Goal: Task Accomplishment & Management: Complete application form

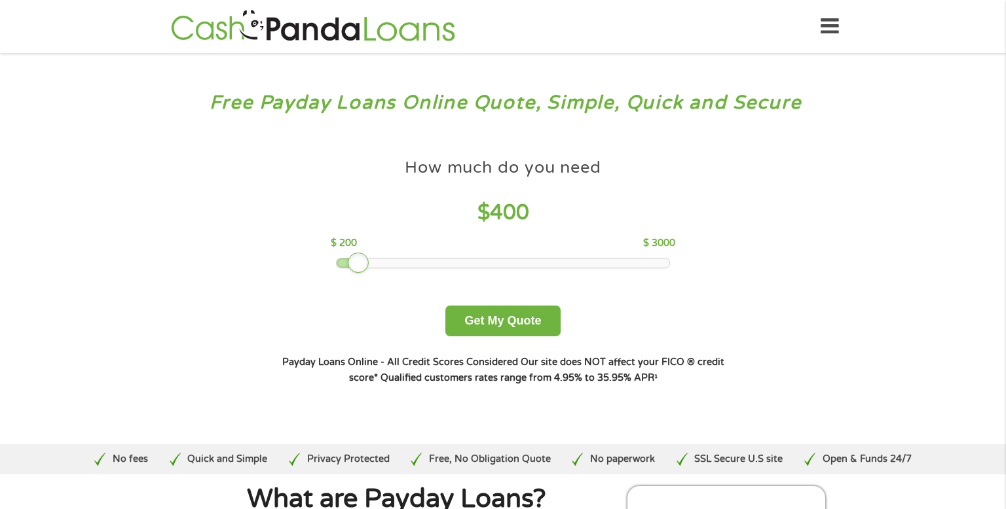
drag, startPoint x: 432, startPoint y: 262, endPoint x: 363, endPoint y: 258, distance: 68.9
click at [363, 258] on div at bounding box center [358, 263] width 21 height 21
click at [494, 323] on button "Get My Quote" at bounding box center [502, 321] width 115 height 31
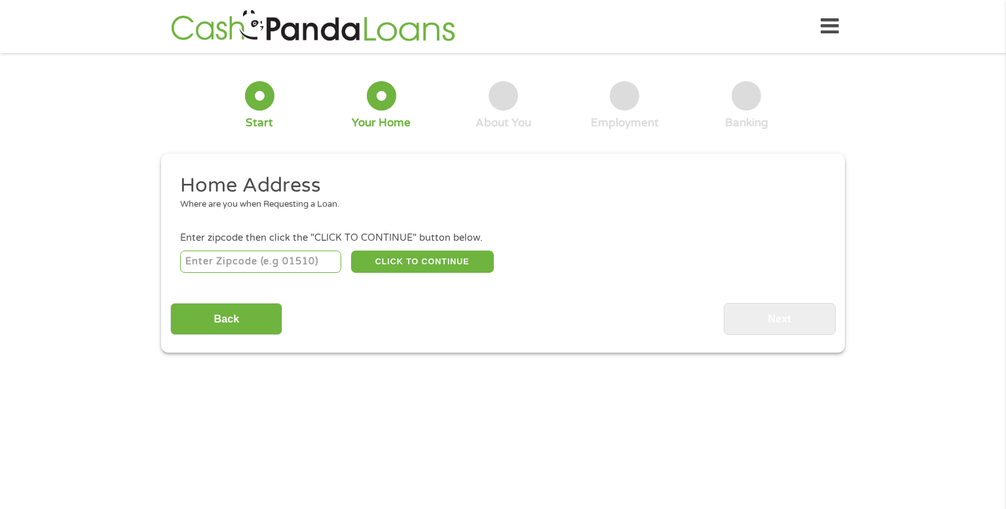
click at [218, 259] on input "number" at bounding box center [261, 262] width 162 height 22
type input "22309"
select select "[US_STATE]"
click at [397, 257] on button "CLICK TO CONTINUE" at bounding box center [422, 262] width 143 height 22
type input "22309"
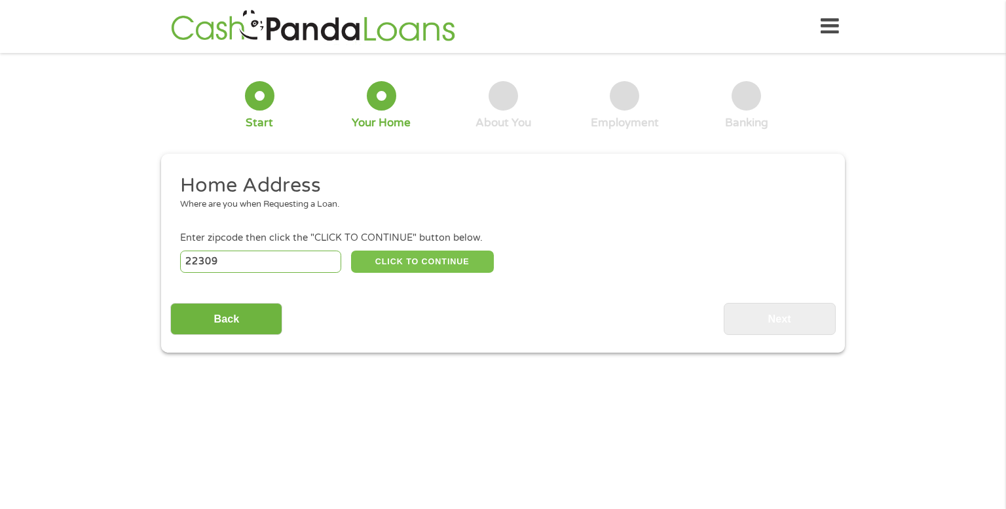
type input "[GEOGRAPHIC_DATA]"
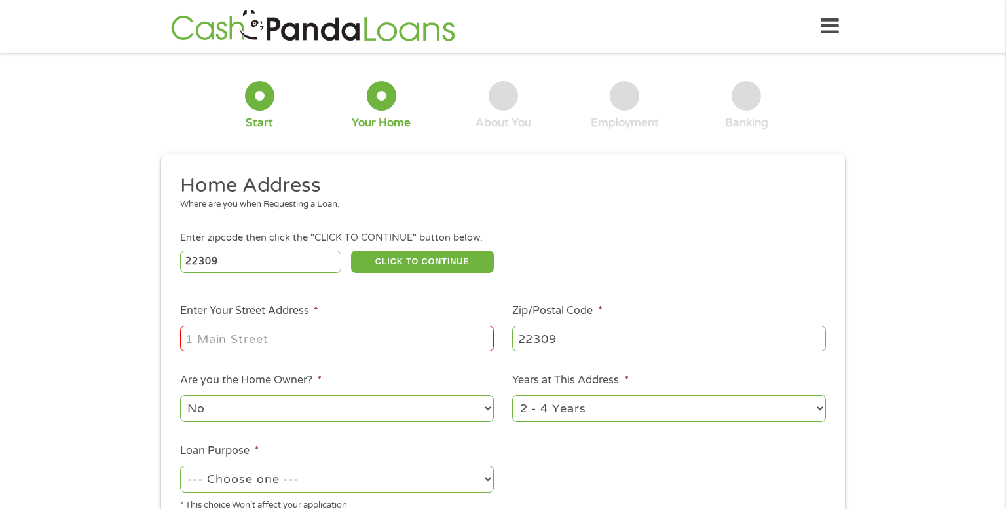
click at [225, 339] on input "Enter Your Street Address *" at bounding box center [337, 338] width 314 height 25
type input "[STREET_ADDRESS]"
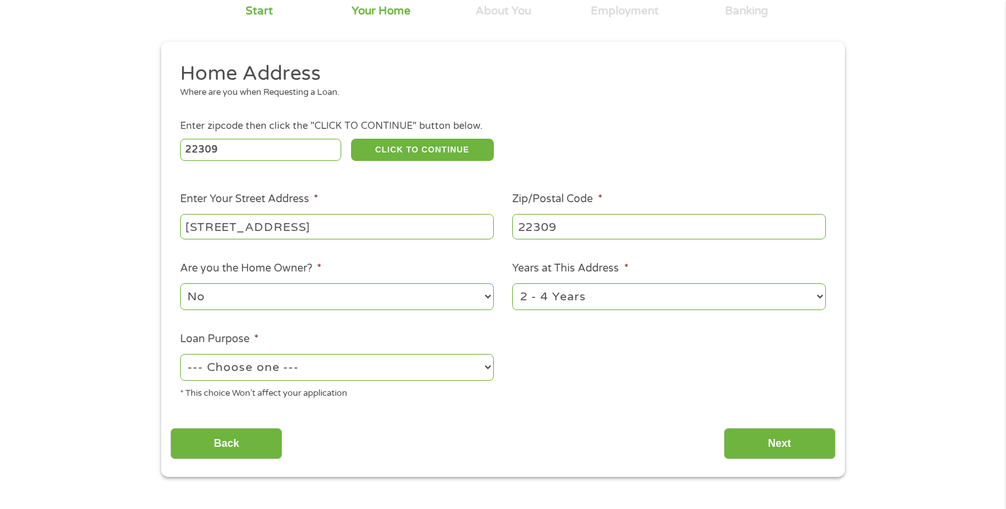
scroll to position [130, 0]
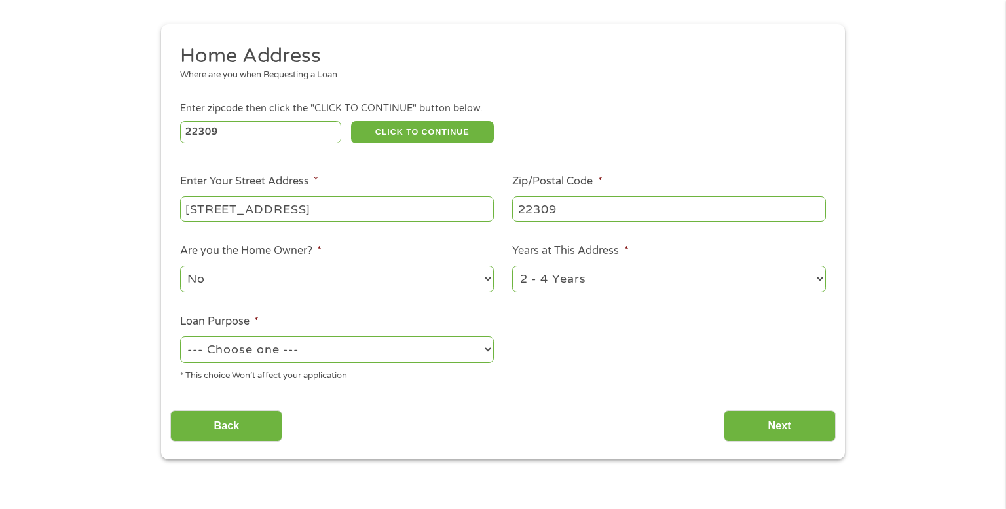
click at [490, 346] on select "--- Choose one --- Pay Bills Debt Consolidation Home Improvement Major Purchase…" at bounding box center [337, 350] width 314 height 27
select select "shorttermcash"
click at [180, 338] on select "--- Choose one --- Pay Bills Debt Consolidation Home Improvement Major Purchase…" at bounding box center [337, 350] width 314 height 27
click at [781, 417] on input "Next" at bounding box center [779, 426] width 112 height 32
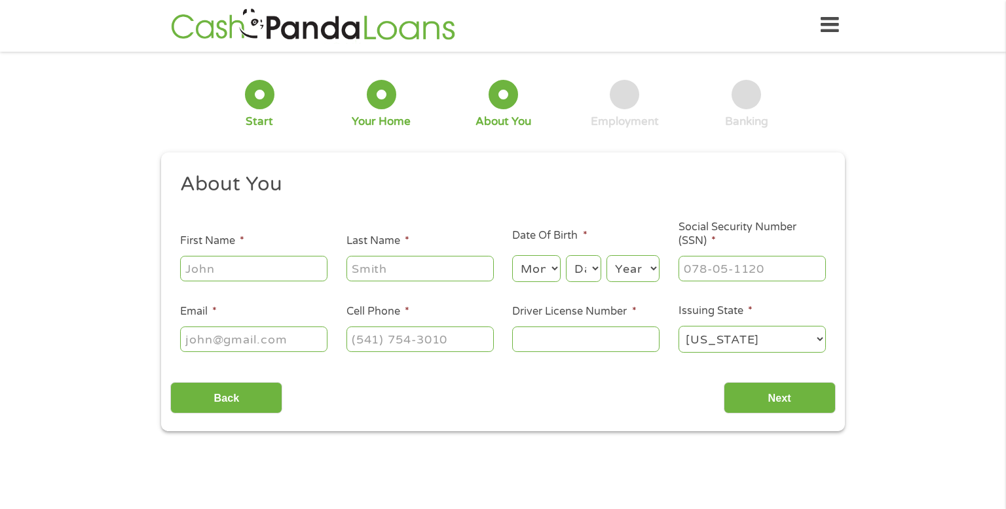
scroll to position [0, 0]
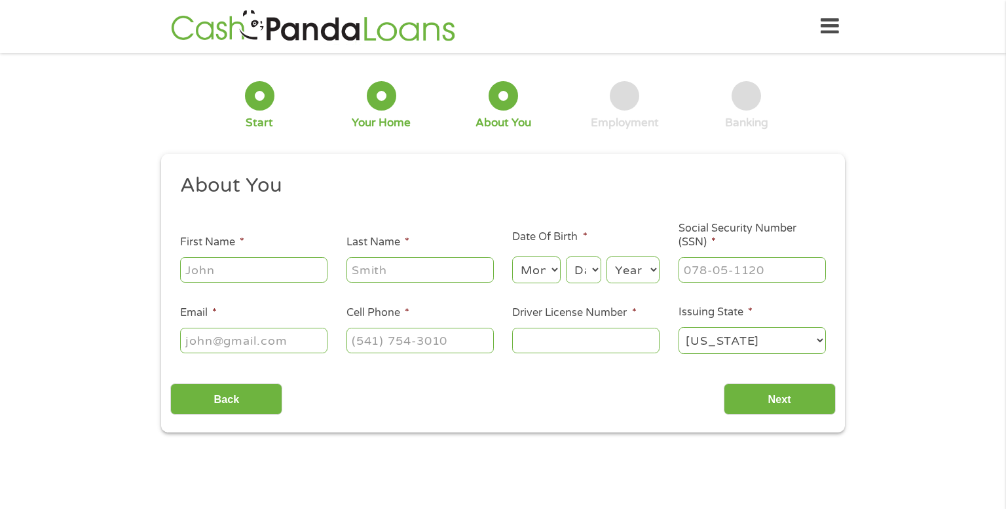
click at [196, 270] on input "First Name *" at bounding box center [253, 269] width 147 height 25
type input "[PERSON_NAME]"
type input "[EMAIL_ADDRESS][DOMAIN_NAME]"
type input "[PHONE_NUMBER]"
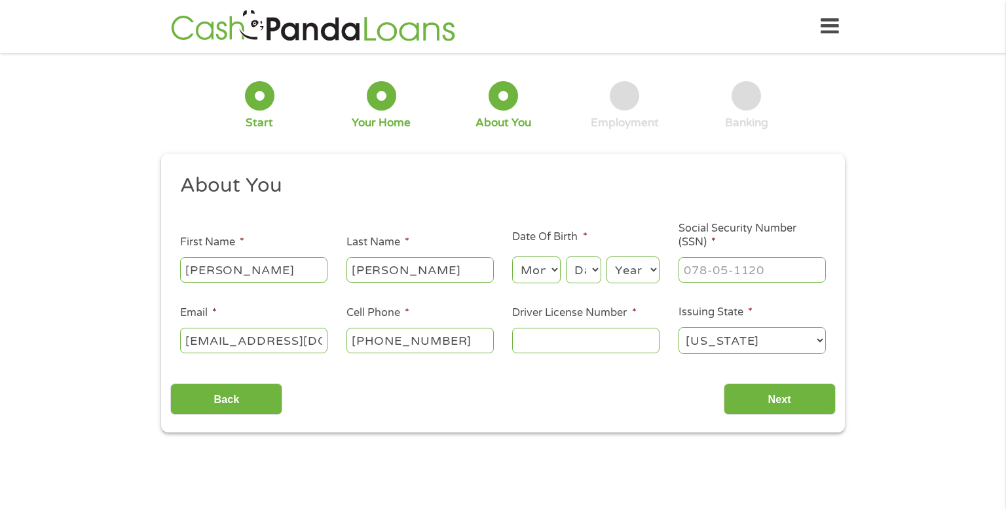
click at [526, 338] on input "Driver License Number *" at bounding box center [585, 340] width 147 height 25
type input "T61366845"
click at [542, 268] on select "Month 1 2 3 4 5 6 7 8 9 10 11 12" at bounding box center [536, 270] width 48 height 27
click at [512, 257] on select "Month 1 2 3 4 5 6 7 8 9 10 11 12" at bounding box center [536, 270] width 48 height 27
click at [558, 269] on select "Month 1 2 3 4 5 6 7 8 9 10 11 12" at bounding box center [536, 270] width 48 height 27
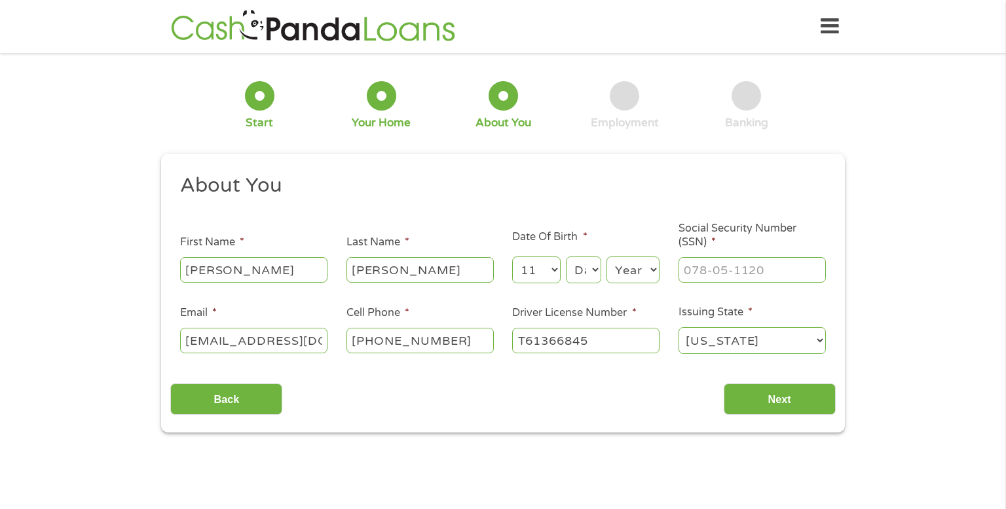
select select "12"
click at [512, 257] on select "Month 1 2 3 4 5 6 7 8 9 10 11 12" at bounding box center [536, 270] width 48 height 27
click at [591, 272] on select "Day 1 2 3 4 5 6 7 8 9 10 11 12 13 14 15 16 17 18 19 20 21 22 23 24 25 26 27 28 …" at bounding box center [583, 270] width 35 height 27
select select "12"
click at [566, 257] on select "Day 1 2 3 4 5 6 7 8 9 10 11 12 13 14 15 16 17 18 19 20 21 22 23 24 25 26 27 28 …" at bounding box center [583, 270] width 35 height 27
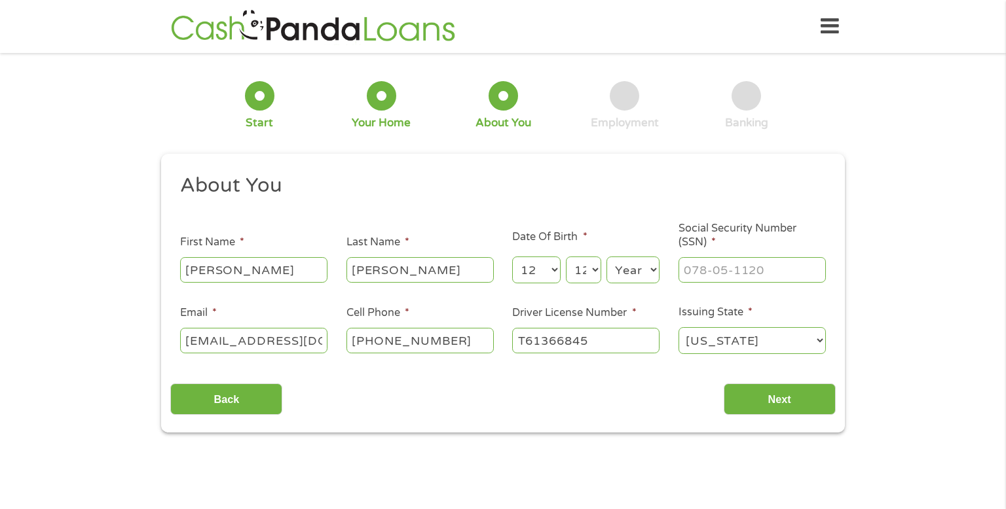
click at [656, 273] on select "Year [DATE] 2006 2005 2004 2003 2002 2001 2000 1999 1998 1997 1996 1995 1994 19…" at bounding box center [632, 270] width 53 height 27
select select "1953"
click at [606, 257] on select "Year [DATE] 2006 2005 2004 2003 2002 2001 2000 1999 1998 1997 1996 1995 1994 19…" at bounding box center [632, 270] width 53 height 27
click at [704, 267] on input "___-__-____" at bounding box center [751, 269] width 147 height 25
click at [688, 270] on input "__2-31-6897" at bounding box center [751, 269] width 147 height 25
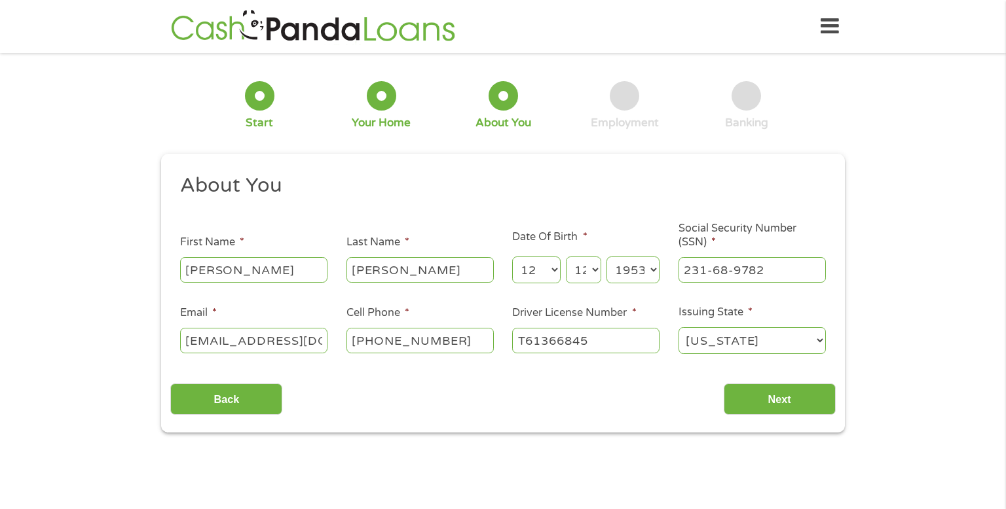
type input "231-68-9785"
drag, startPoint x: 221, startPoint y: 336, endPoint x: 200, endPoint y: 335, distance: 20.3
click at [200, 335] on input "[EMAIL_ADDRESS][DOMAIN_NAME]" at bounding box center [253, 340] width 147 height 25
type input "[EMAIL_ADDRESS][DOMAIN_NAME]"
click at [776, 395] on input "Next" at bounding box center [779, 400] width 112 height 32
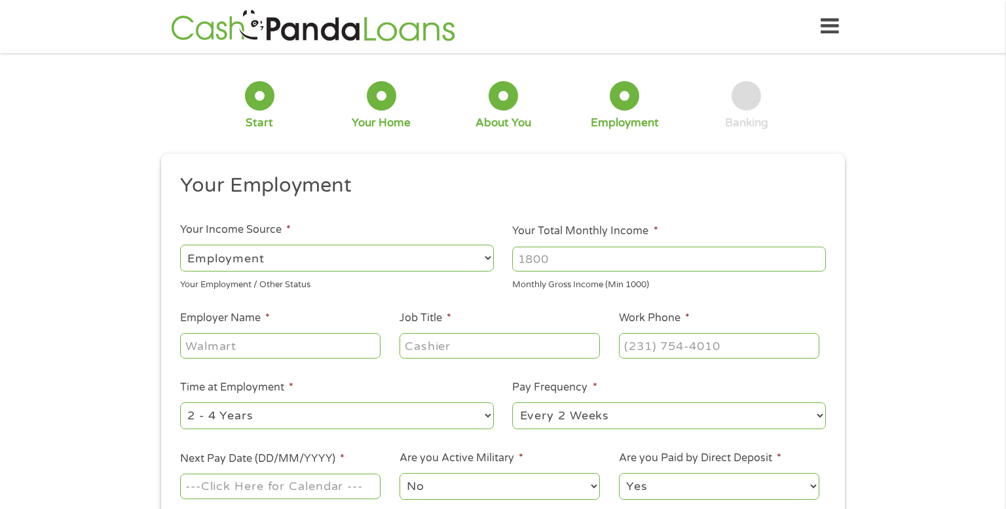
scroll to position [5, 5]
click at [487, 255] on select "--- Choose one --- Employment [DEMOGRAPHIC_DATA] Benefits" at bounding box center [337, 258] width 314 height 27
select select "benefits"
click at [180, 245] on select "--- Choose one --- Employment [DEMOGRAPHIC_DATA] Benefits" at bounding box center [337, 258] width 314 height 27
type input "Other"
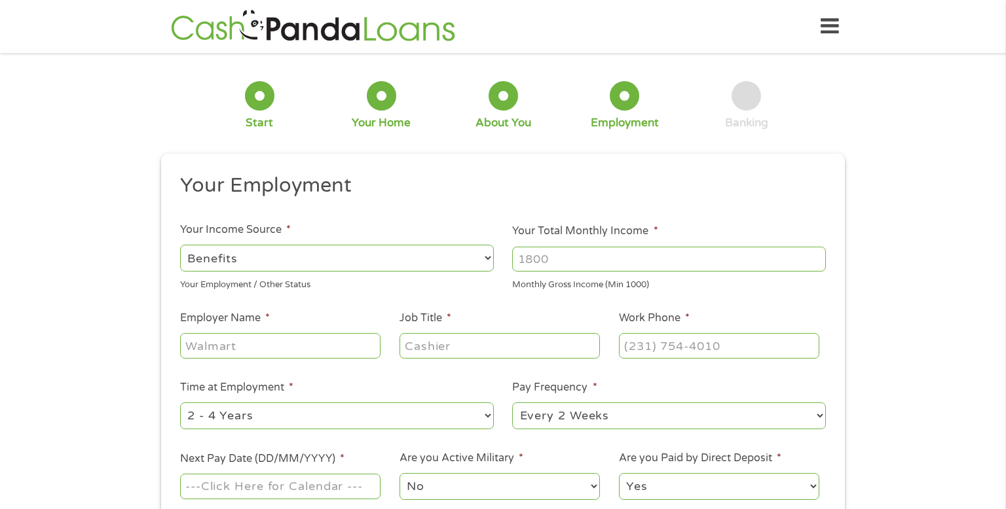
type input "[PHONE_NUMBER]"
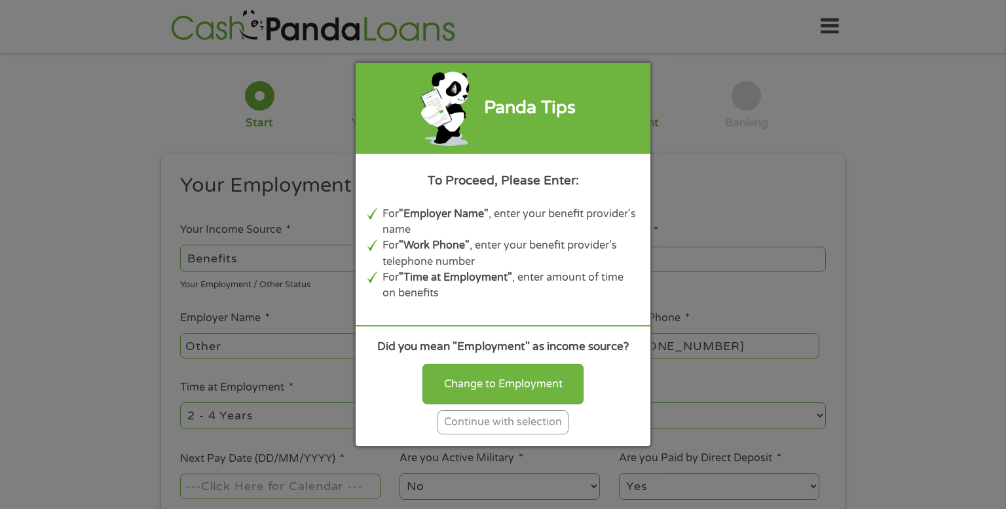
click at [472, 422] on div "Continue with selection" at bounding box center [502, 422] width 131 height 24
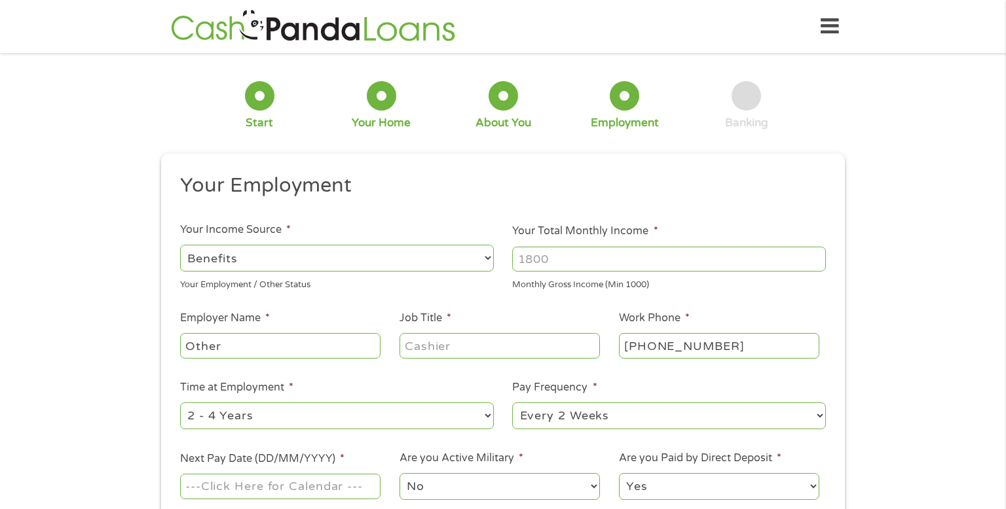
click at [570, 262] on input "Your Total Monthly Income *" at bounding box center [669, 259] width 314 height 25
type input "1000"
click at [816, 255] on input "1000" at bounding box center [669, 259] width 314 height 25
drag, startPoint x: 551, startPoint y: 262, endPoint x: 503, endPoint y: 249, distance: 48.8
click at [495, 252] on ul "Your Employment Your Income Source * --- Choose one --- Employment [DEMOGRAPHIC…" at bounding box center [502, 342] width 665 height 339
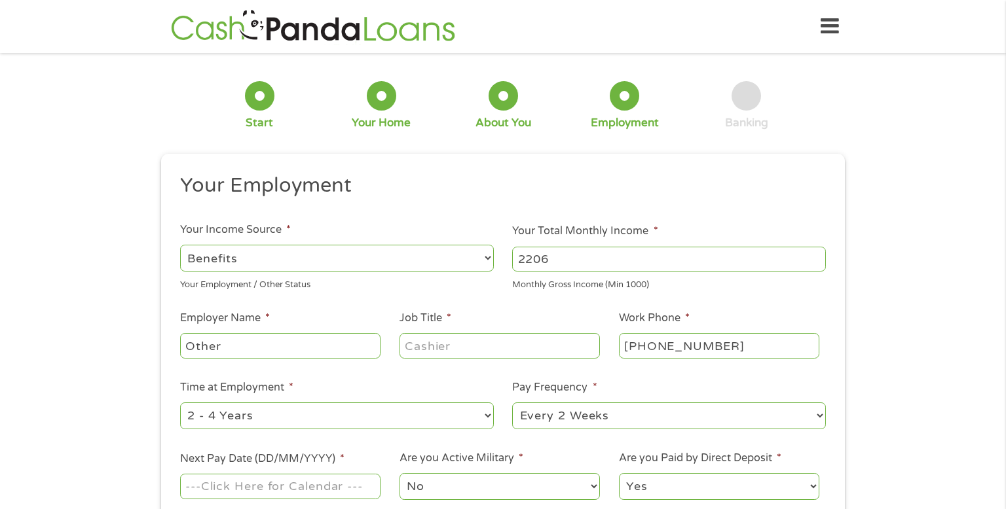
type input "2206"
click at [412, 353] on input "Job Title *" at bounding box center [499, 345] width 200 height 25
click at [225, 351] on input "Other" at bounding box center [280, 345] width 200 height 25
drag, startPoint x: 221, startPoint y: 347, endPoint x: 183, endPoint y: 336, distance: 38.9
click at [183, 336] on input "Othersocial security" at bounding box center [280, 345] width 200 height 25
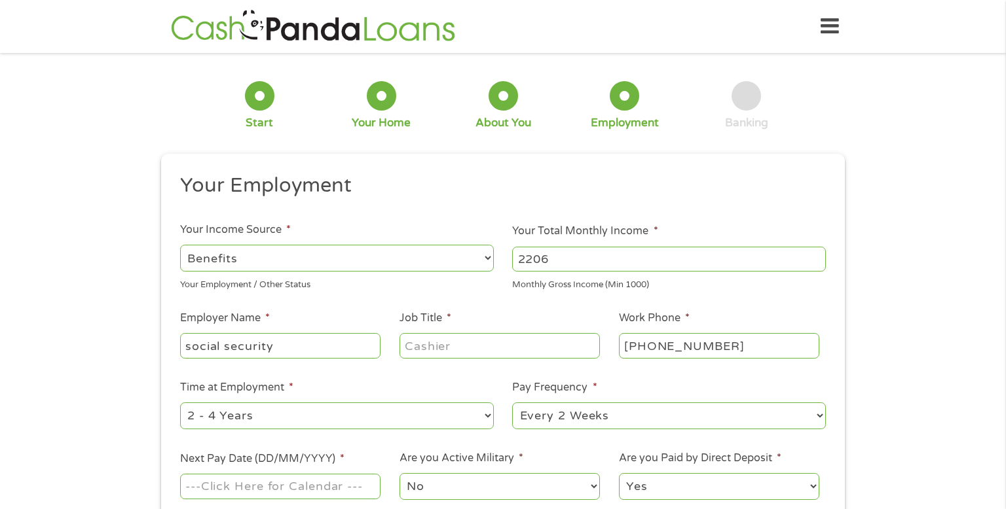
type input "social security"
click at [425, 347] on input "Job Title *" at bounding box center [499, 345] width 200 height 25
type input "retired"
click at [812, 414] on select "--- Choose one --- Every 2 Weeks Every Week Monthly Semi-Monthly" at bounding box center [669, 416] width 314 height 27
select select "monthly"
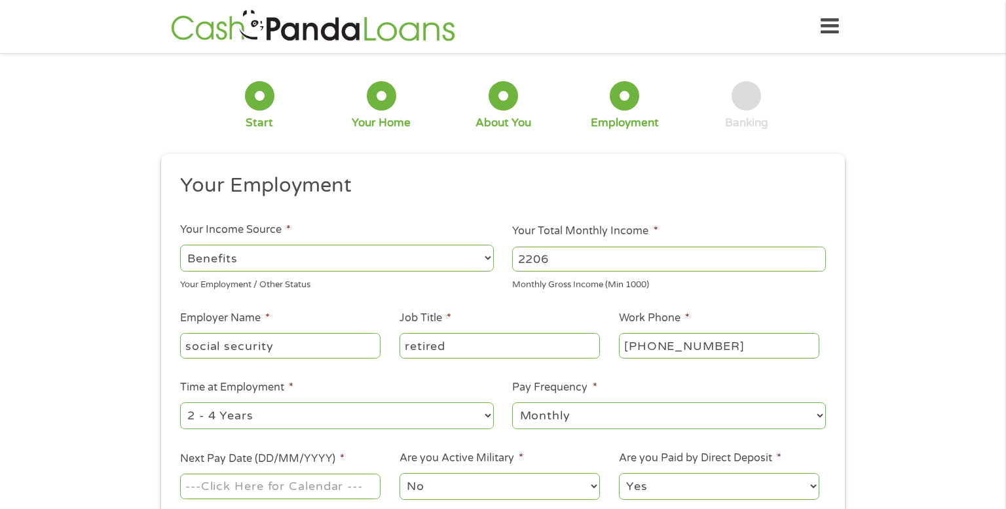
click at [512, 403] on select "--- Choose one --- Every 2 Weeks Every Week Monthly Semi-Monthly" at bounding box center [669, 416] width 314 height 27
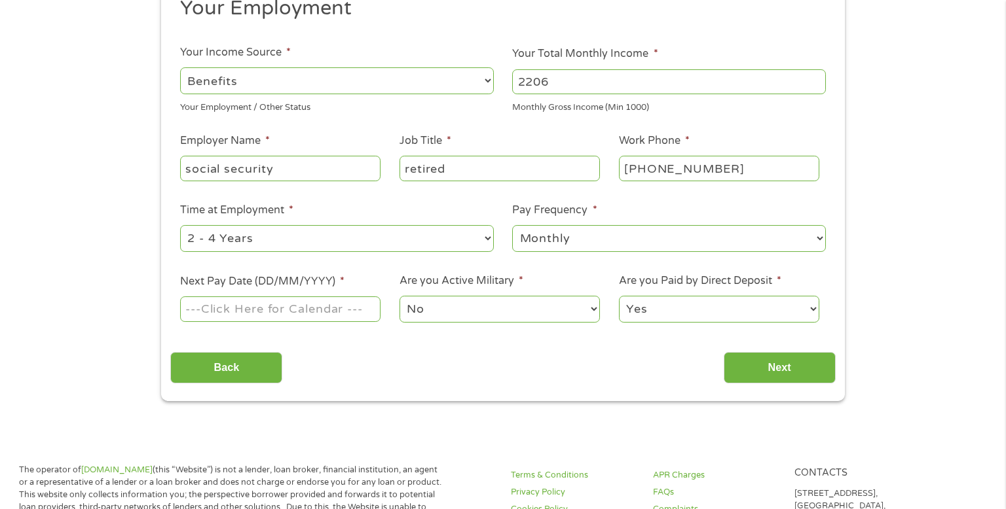
scroll to position [175, 0]
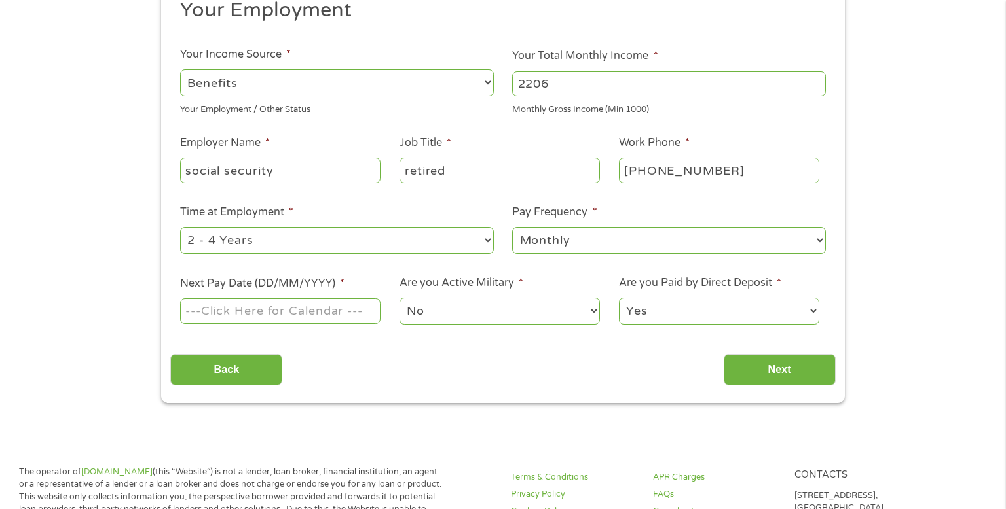
click at [241, 313] on input "Next Pay Date (DD/MM/YYYY) *" at bounding box center [280, 311] width 200 height 25
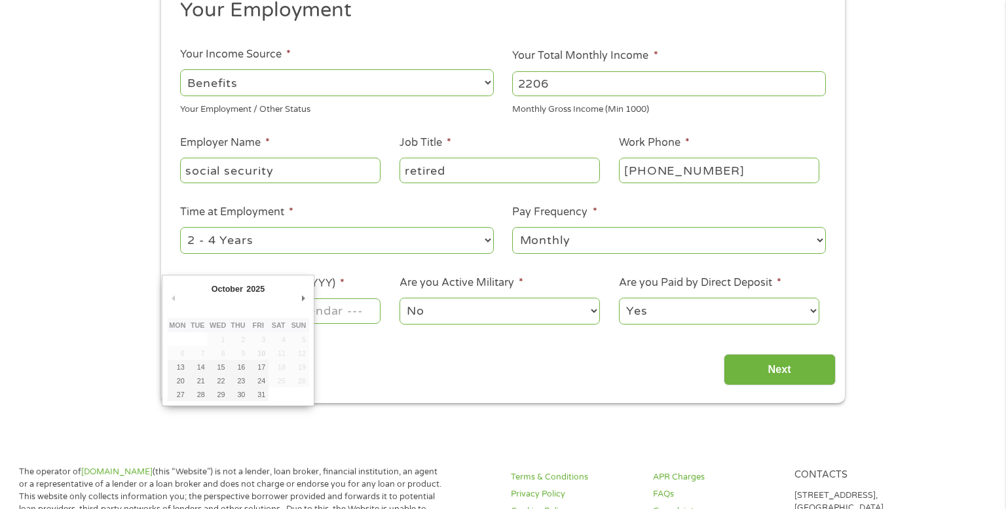
click at [357, 265] on ul "Your Employment Your Income Source * --- Choose one --- Employment [DEMOGRAPHIC…" at bounding box center [502, 166] width 665 height 339
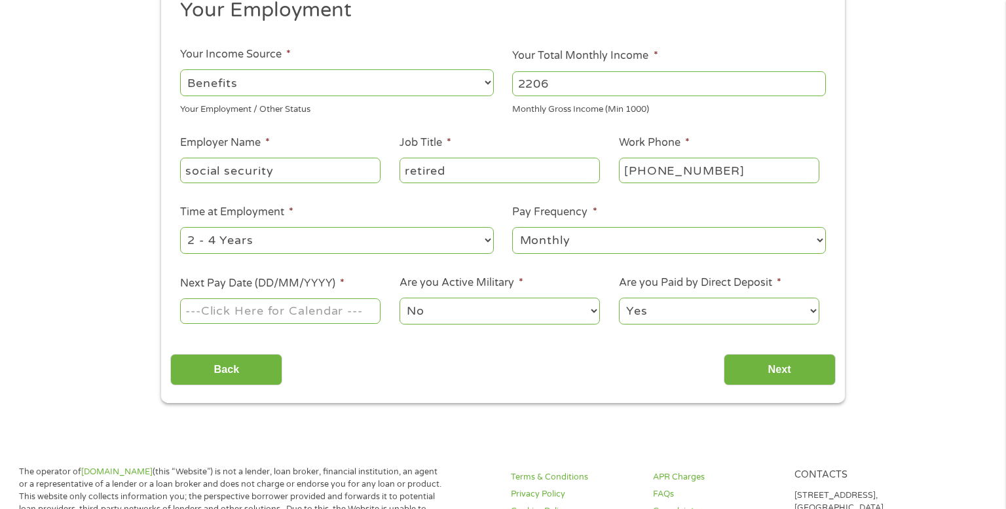
click at [274, 319] on input "Next Pay Date (DD/MM/YYYY) *" at bounding box center [280, 311] width 200 height 25
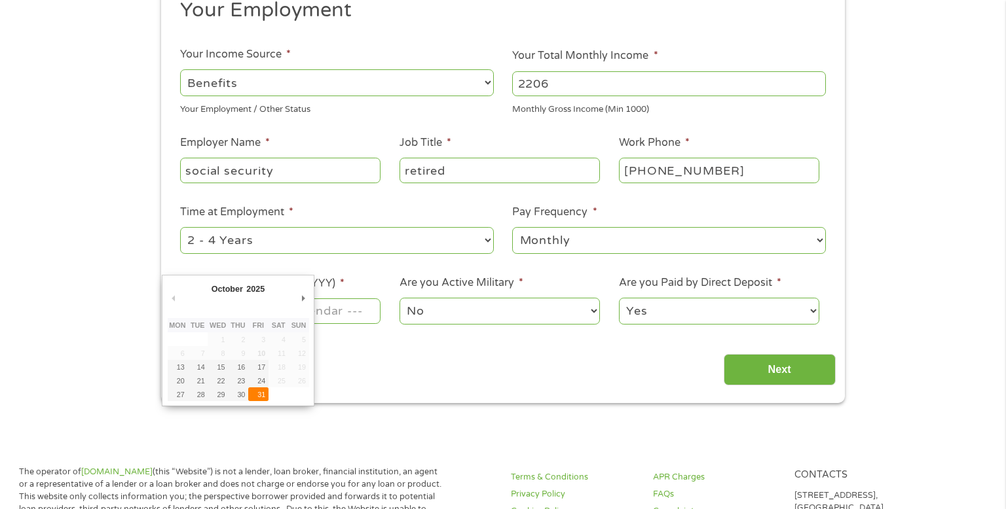
type input "[DATE]"
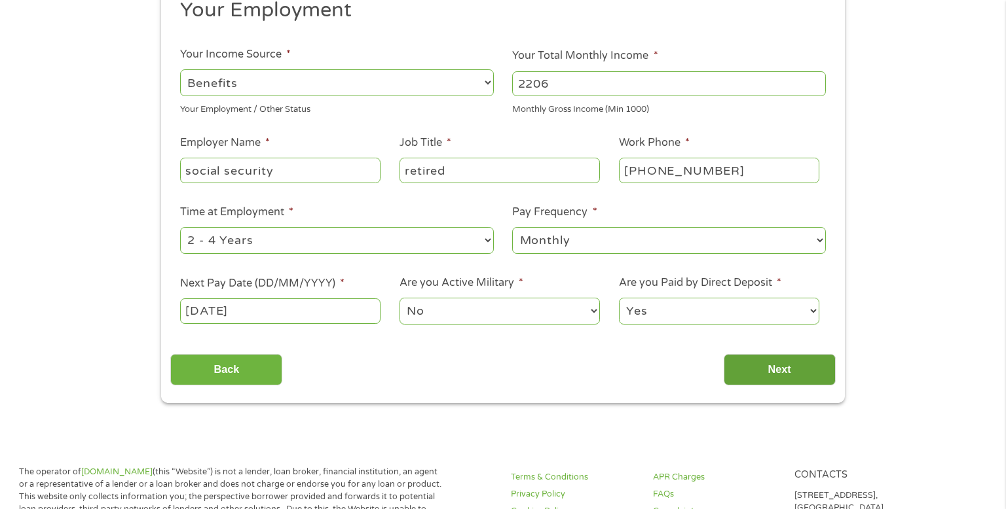
click at [785, 366] on input "Next" at bounding box center [779, 370] width 112 height 32
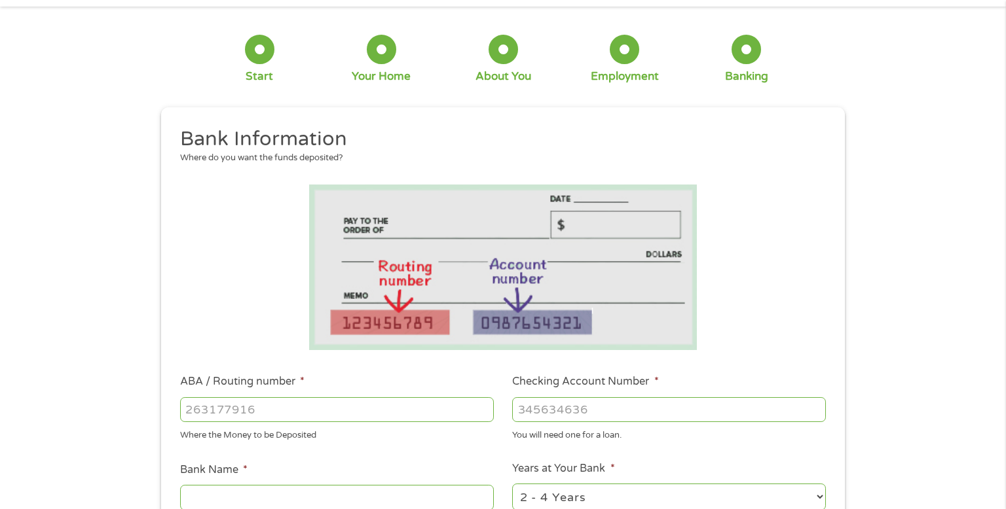
scroll to position [0, 0]
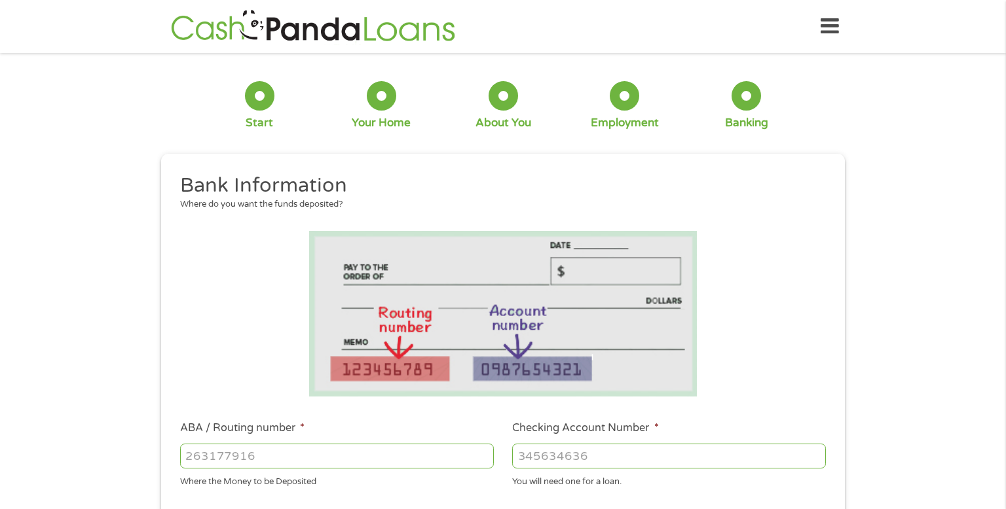
click at [223, 457] on input "ABA / Routing number *" at bounding box center [337, 456] width 314 height 25
type input "256074974"
type input "NAVY FEDERAL CREDIT UNION"
type input "256074974"
click at [525, 465] on input "Checking Account Number *" at bounding box center [669, 456] width 314 height 25
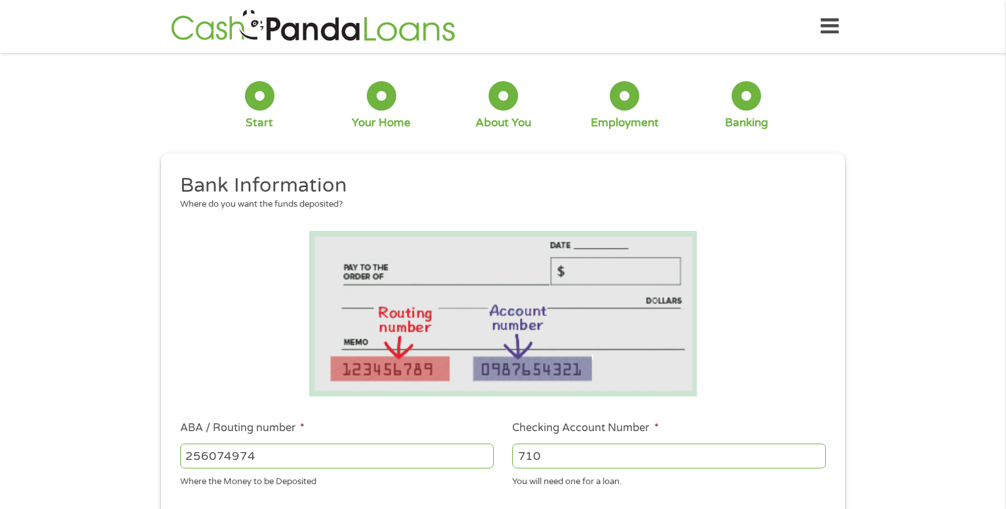
click at [573, 455] on input "710" at bounding box center [669, 456] width 314 height 25
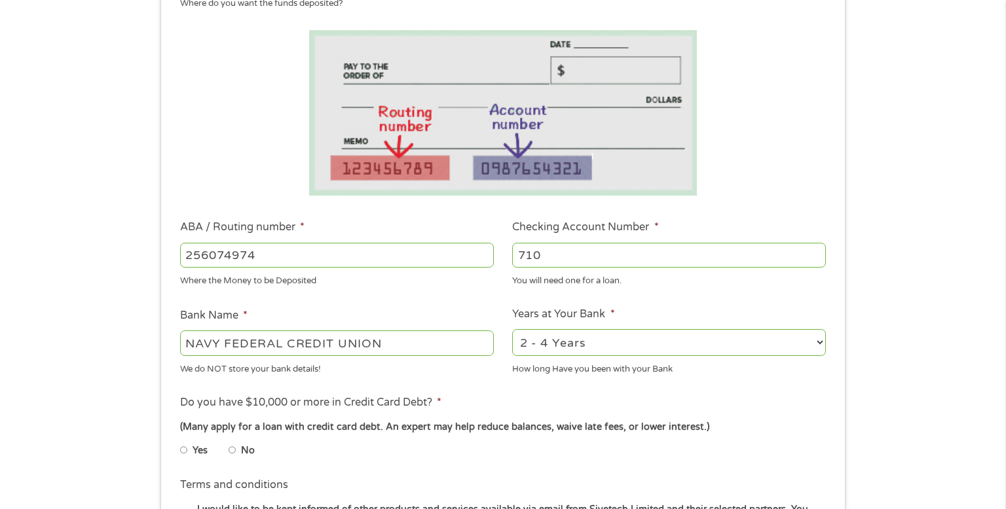
scroll to position [183, 0]
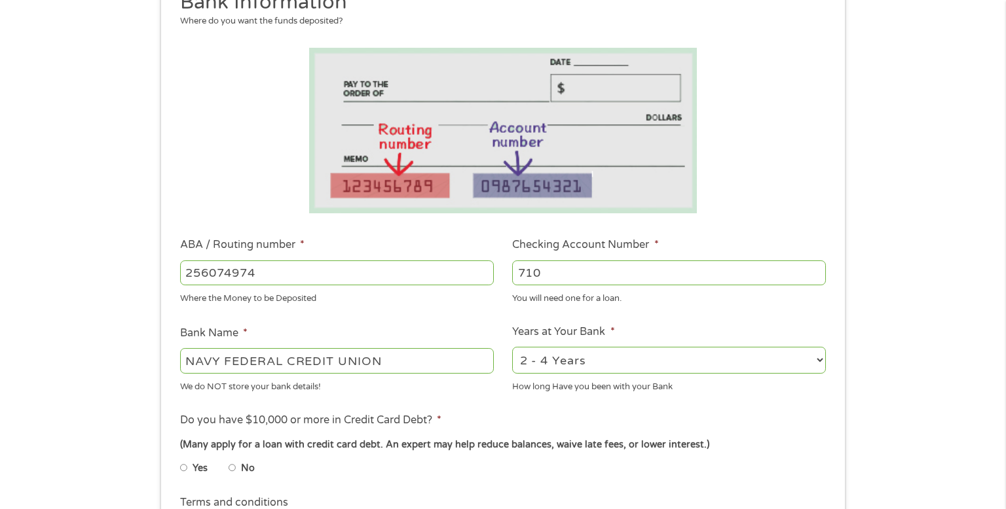
click at [553, 274] on input "710" at bounding box center [669, 273] width 314 height 25
type input "710"
click at [819, 361] on select "2 - 4 Years 6 - 12 Months 1 - 2 Years Over 4 Years" at bounding box center [669, 360] width 314 height 27
select select "60months"
click at [512, 347] on select "2 - 4 Years 6 - 12 Months 1 - 2 Years Over 4 Years" at bounding box center [669, 360] width 314 height 27
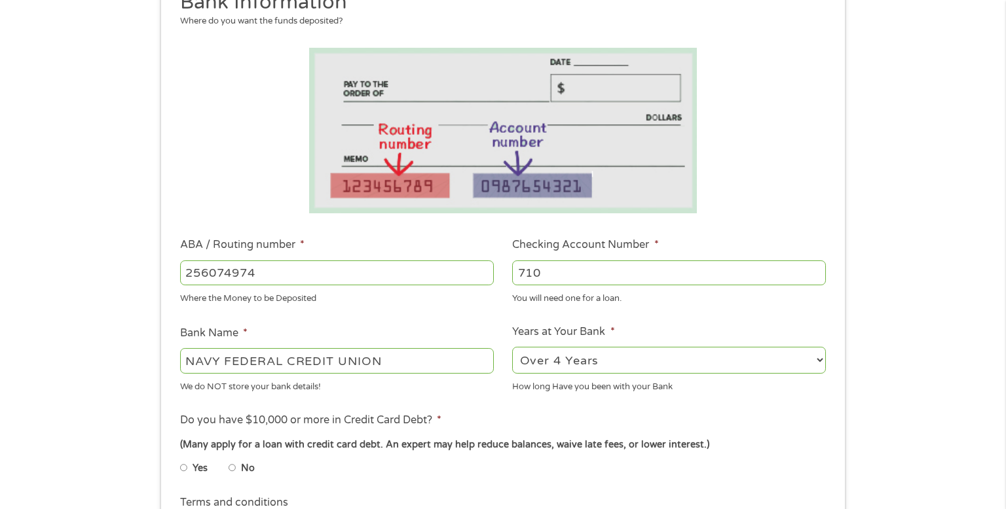
click at [541, 270] on input "710" at bounding box center [669, 273] width 314 height 25
click at [557, 271] on input "710" at bounding box center [669, 273] width 314 height 25
click at [496, 170] on img at bounding box center [503, 131] width 388 height 166
click at [510, 155] on img at bounding box center [503, 131] width 388 height 166
click at [560, 279] on input "710" at bounding box center [669, 273] width 314 height 25
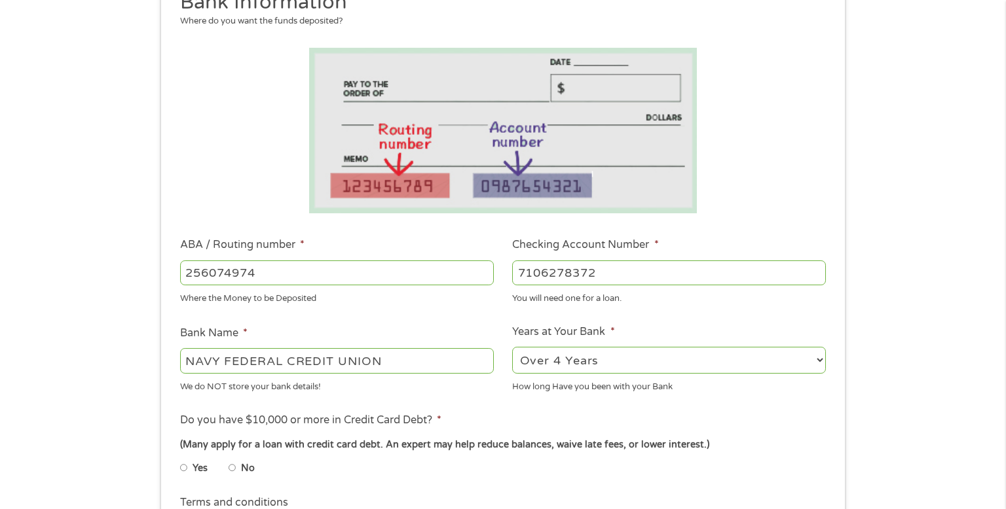
type input "7106278372"
click at [228, 468] on li "Yes" at bounding box center [204, 469] width 48 height 26
click at [234, 465] on input "No" at bounding box center [232, 468] width 8 height 21
radio input "true"
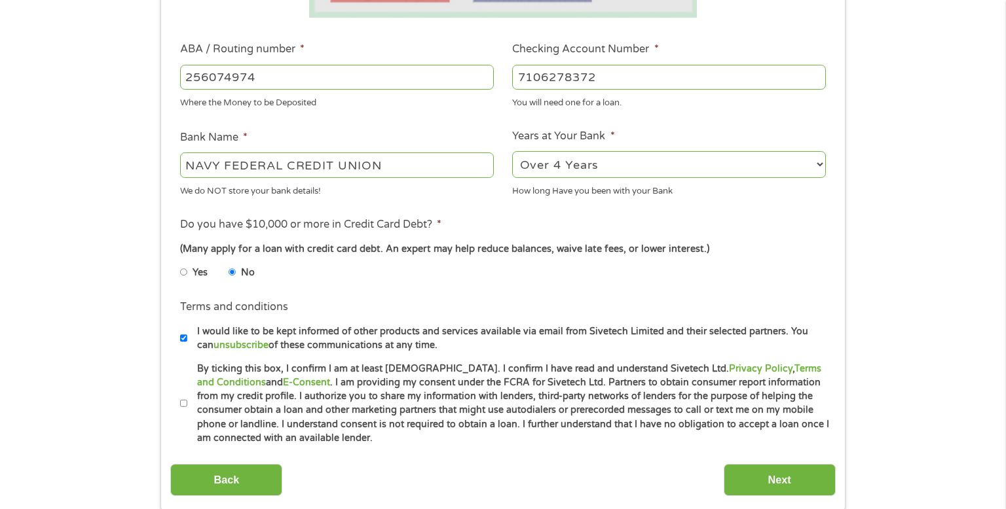
scroll to position [406, 0]
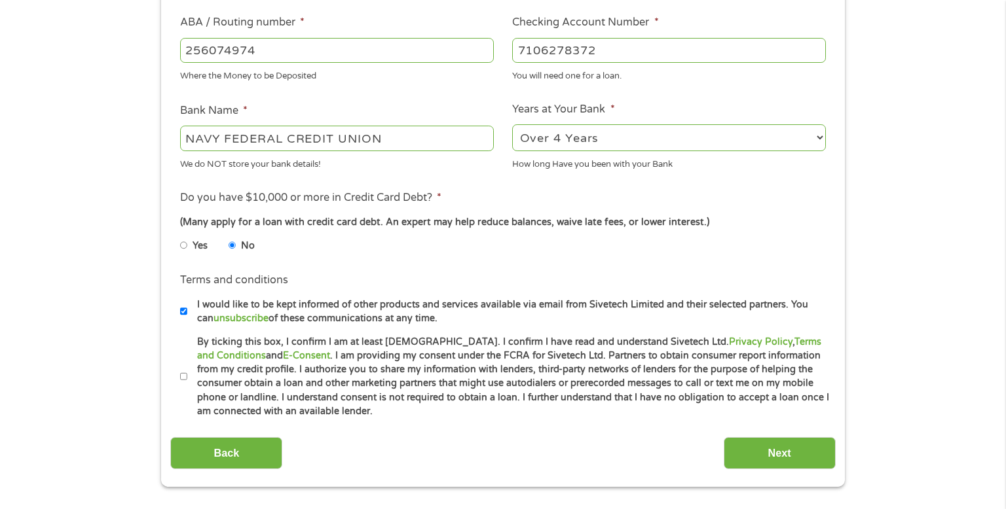
click at [183, 378] on input "By ticking this box, I confirm I am at least [DEMOGRAPHIC_DATA]. I confirm I ha…" at bounding box center [184, 377] width 8 height 21
checkbox input "true"
click at [774, 443] on input "Next" at bounding box center [779, 453] width 112 height 32
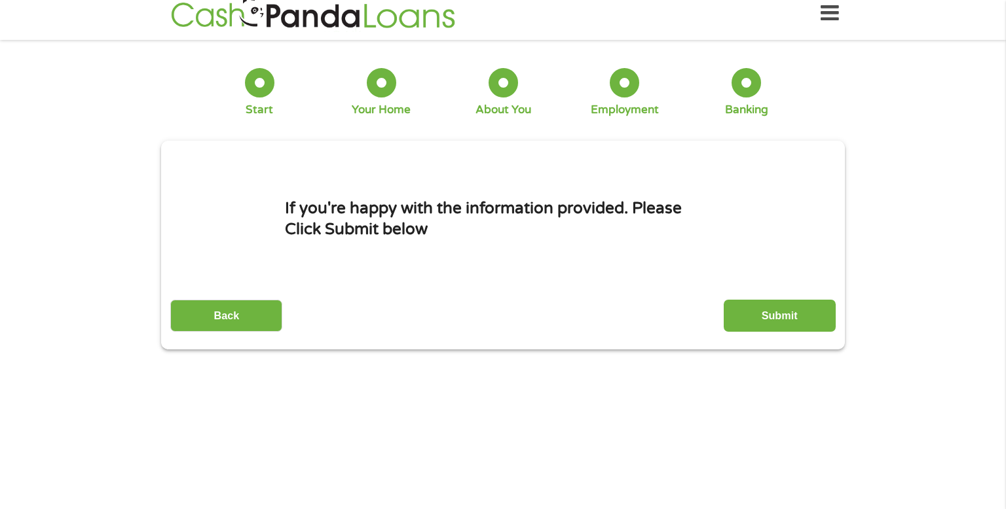
scroll to position [0, 0]
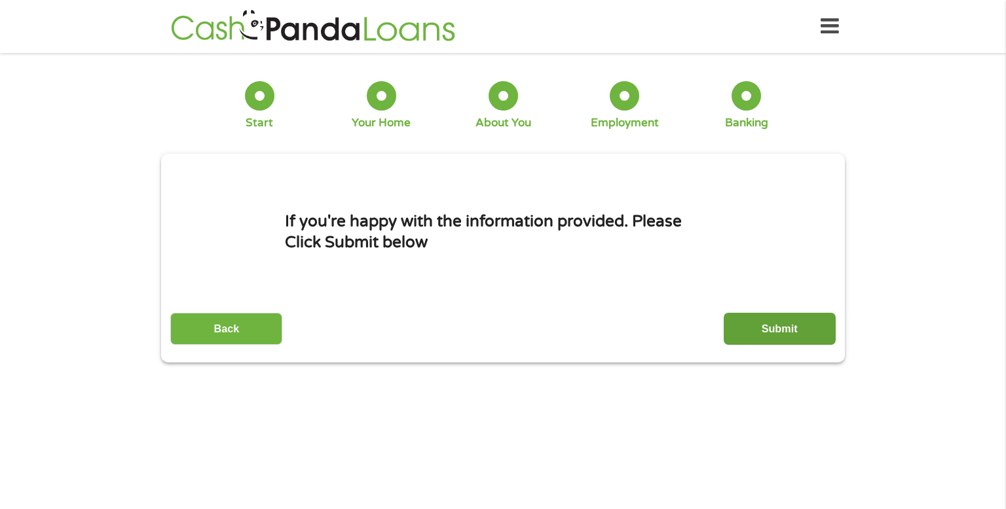
click at [769, 321] on input "Submit" at bounding box center [779, 329] width 112 height 32
